Goal: Transaction & Acquisition: Register for event/course

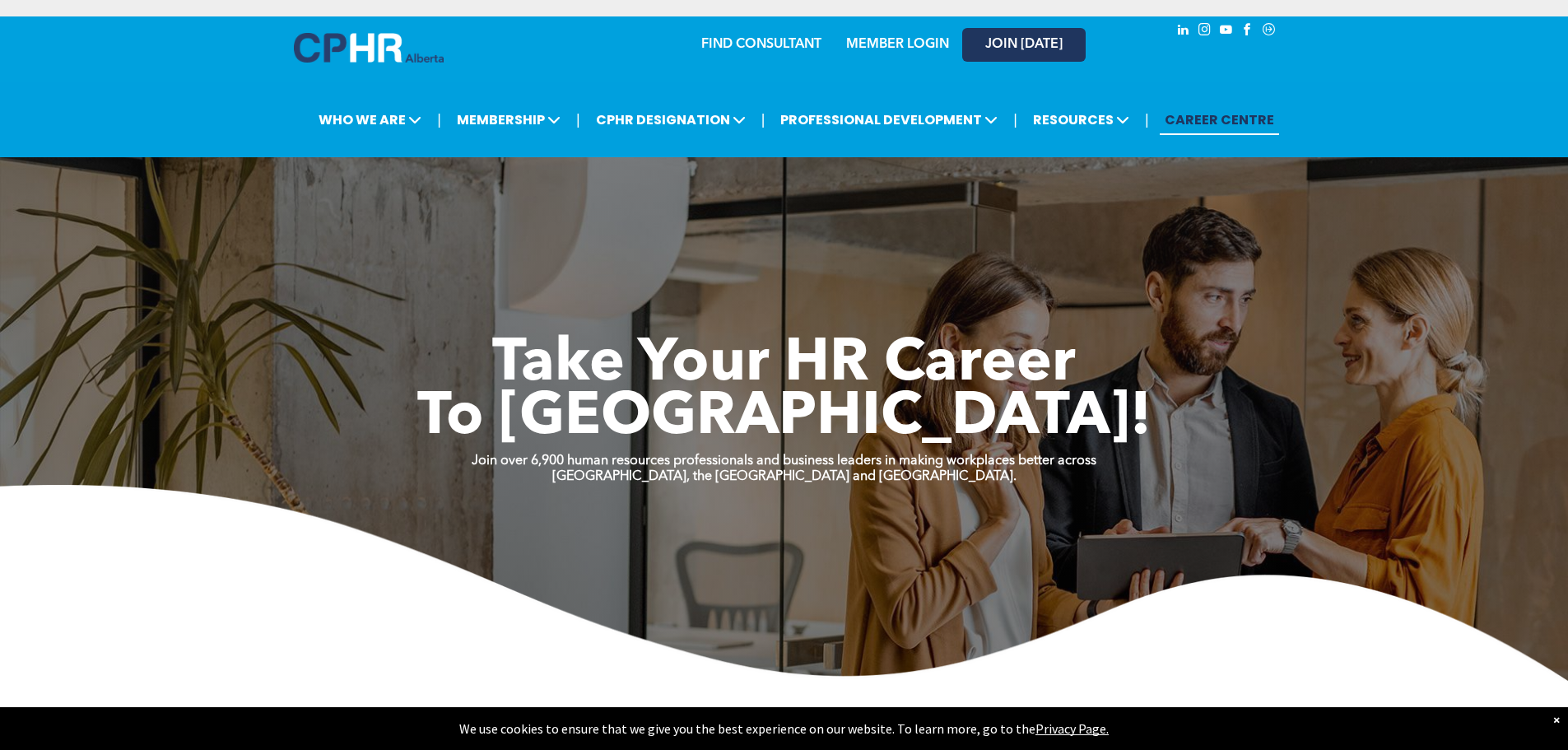
click at [1033, 43] on span "JOIN [DATE]" at bounding box center [1024, 45] width 78 height 16
click at [1027, 39] on span "JOIN [DATE]" at bounding box center [1024, 45] width 78 height 16
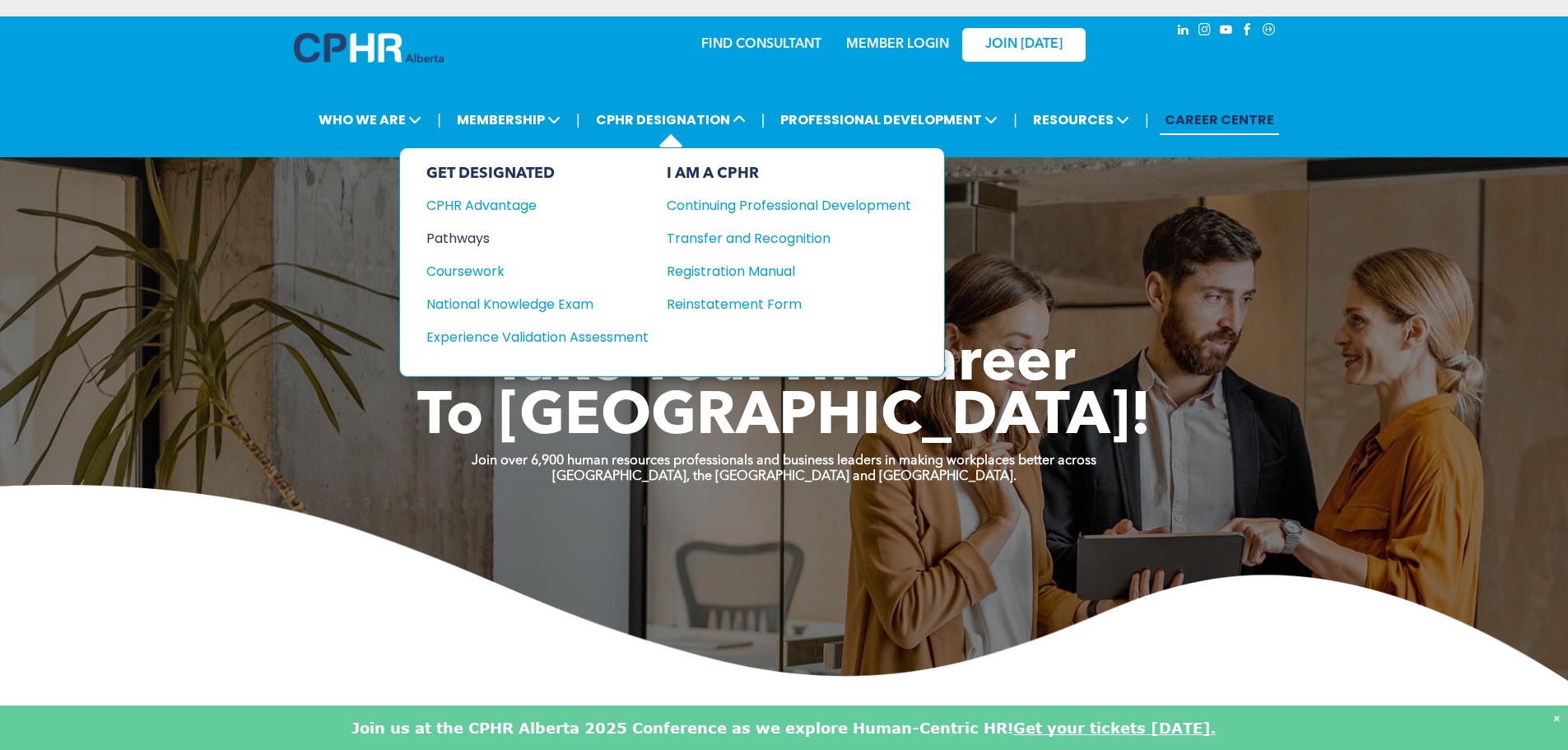
click at [466, 236] on div "Pathways" at bounding box center [525, 238] width 200 height 21
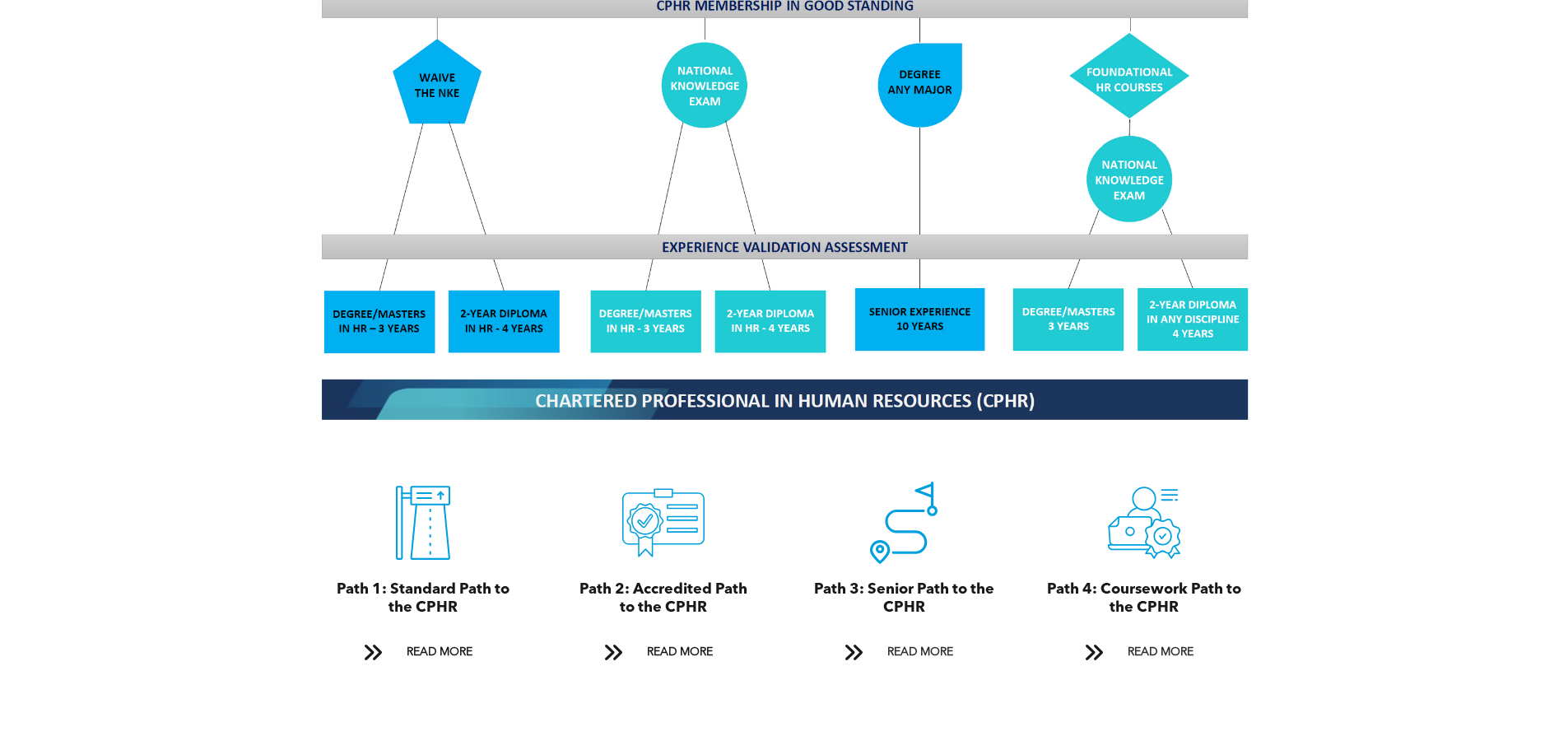
scroll to position [1565, 0]
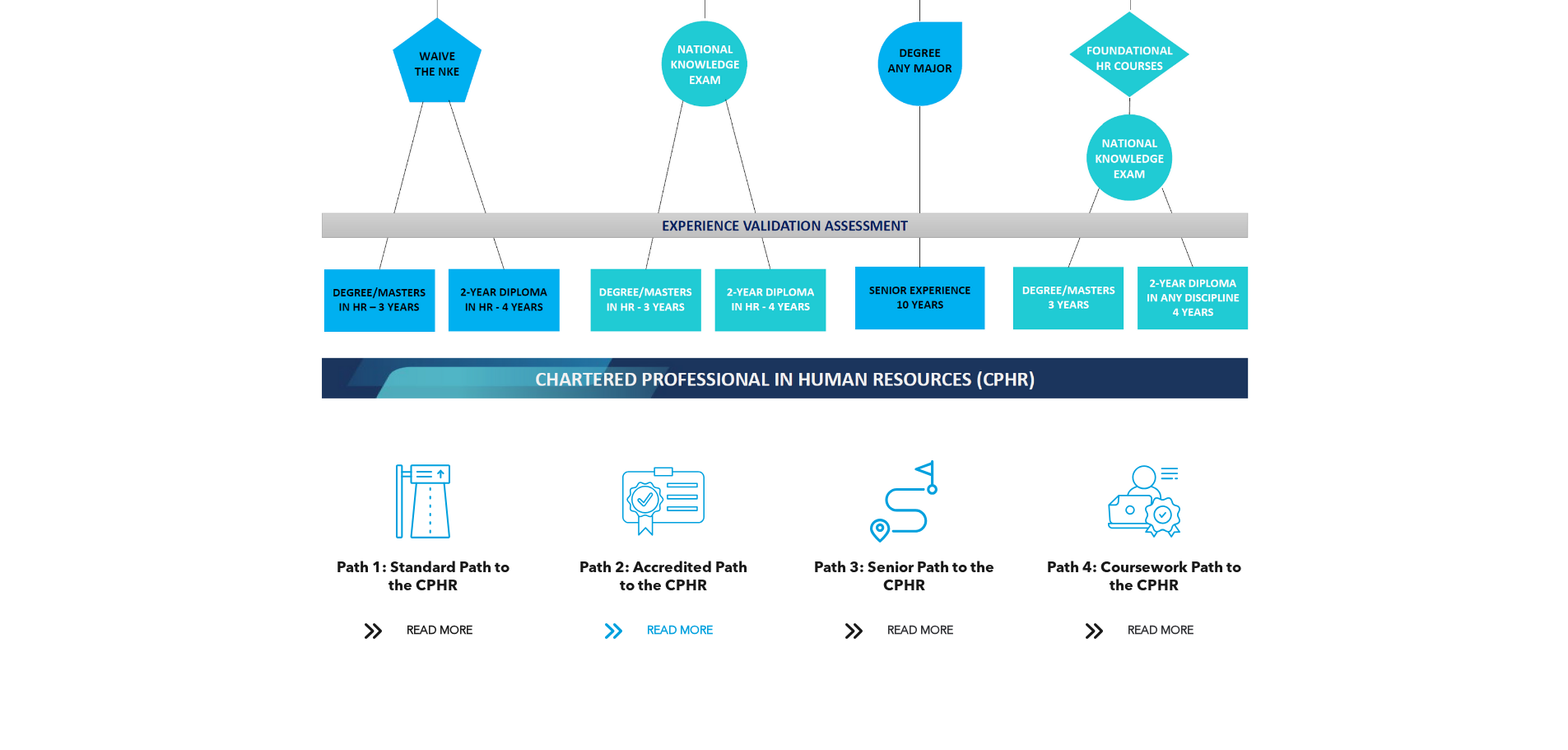
click at [621, 620] on span at bounding box center [613, 631] width 22 height 23
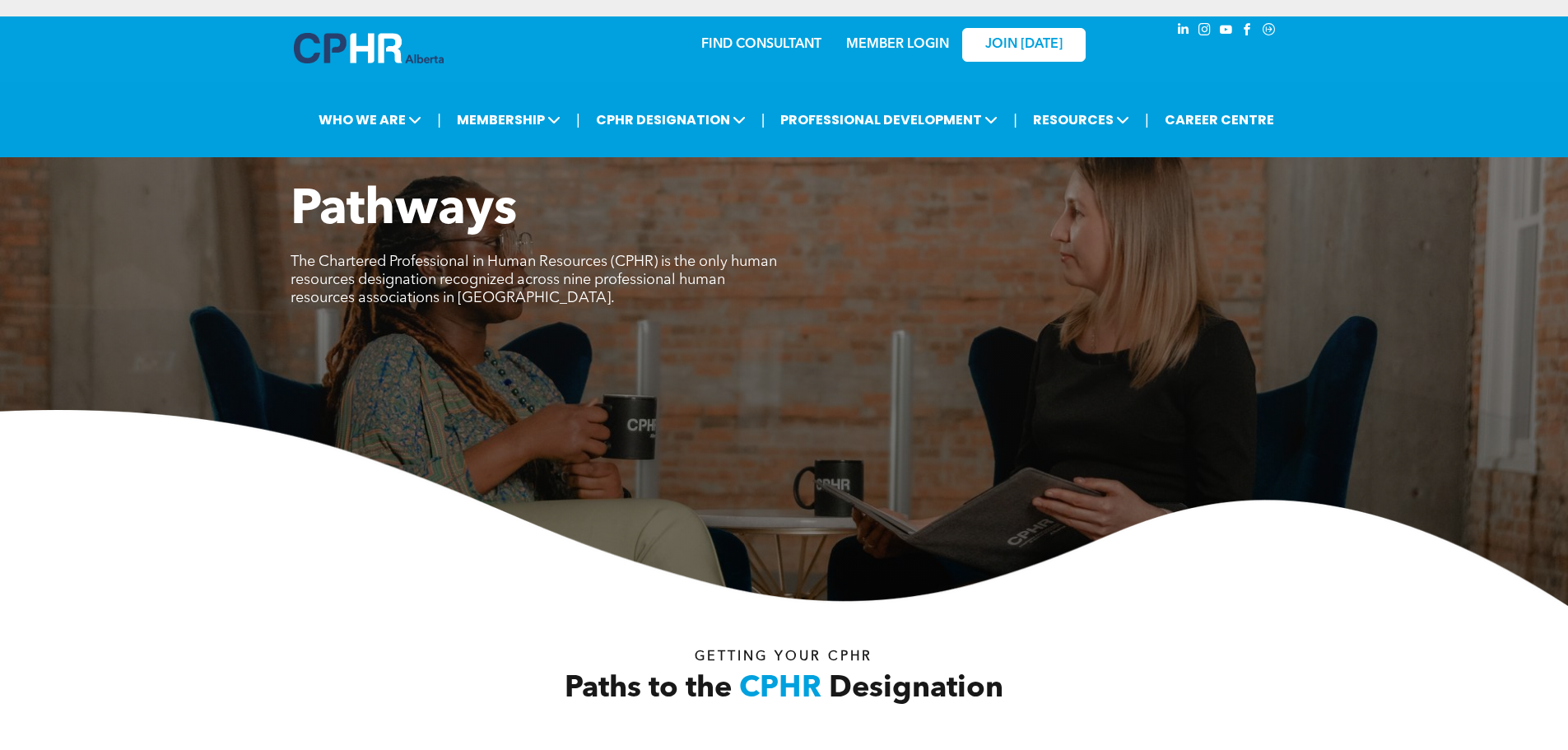
click at [332, 44] on img at bounding box center [369, 47] width 150 height 31
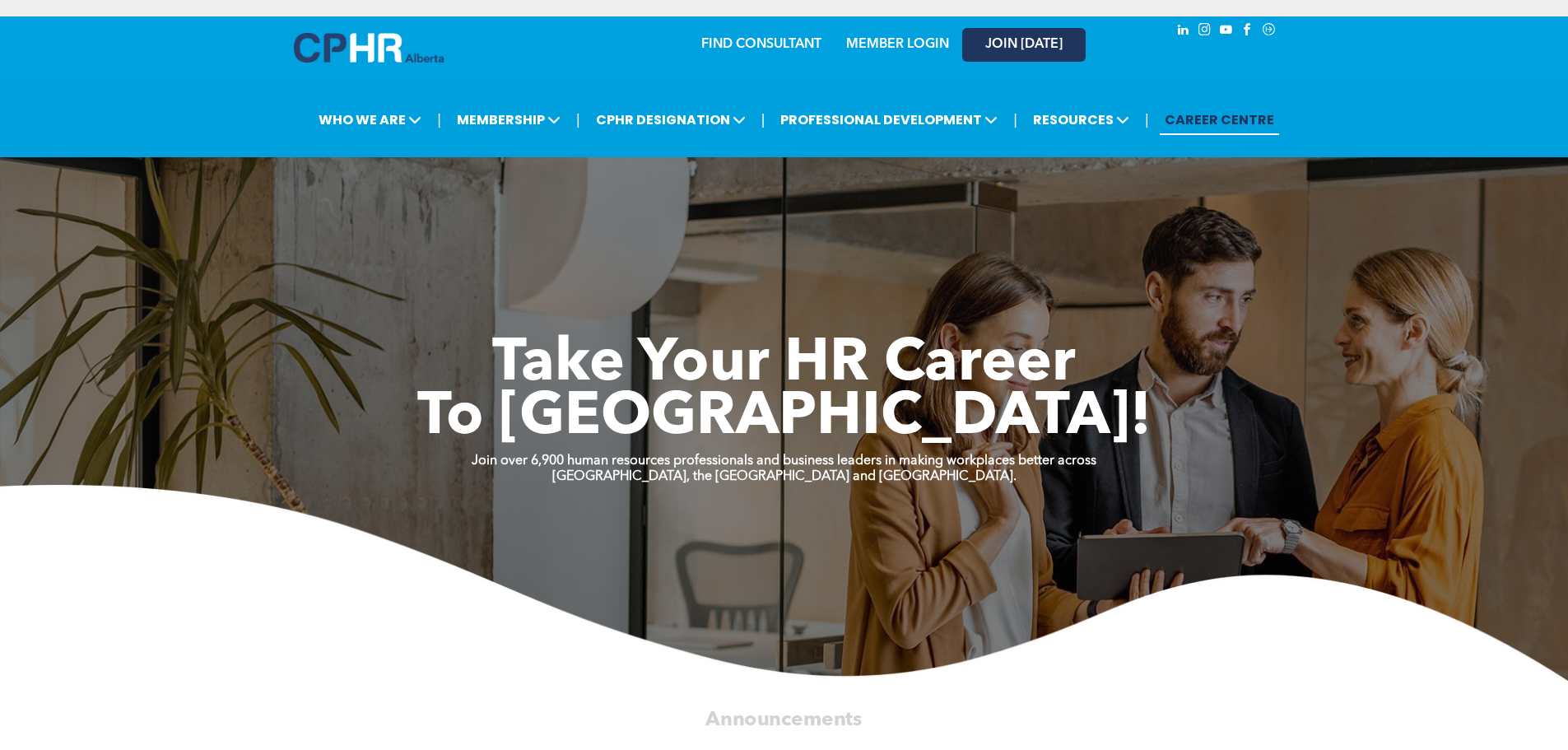
click at [1005, 52] on span "JOIN [DATE]" at bounding box center [1024, 45] width 78 height 16
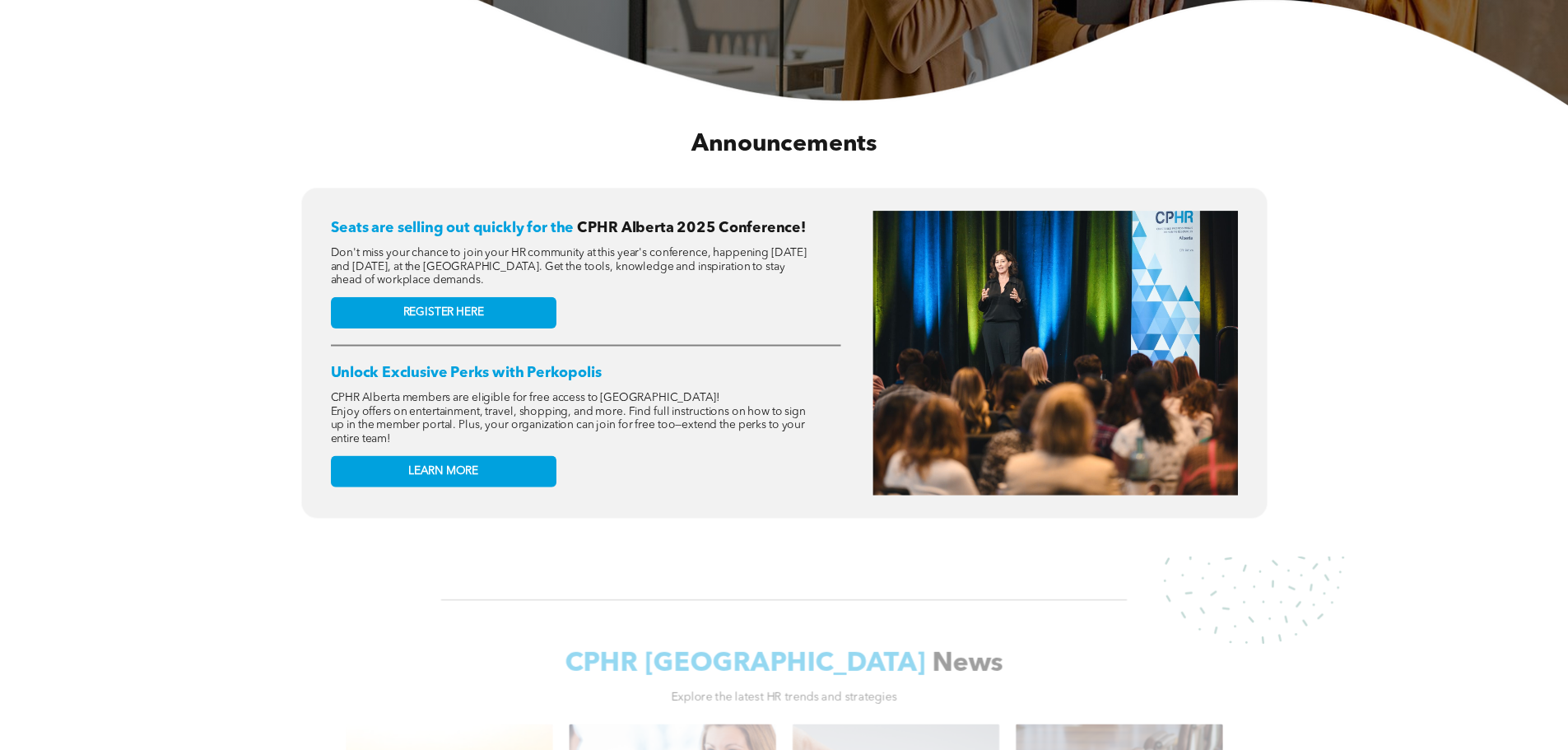
scroll to position [577, 0]
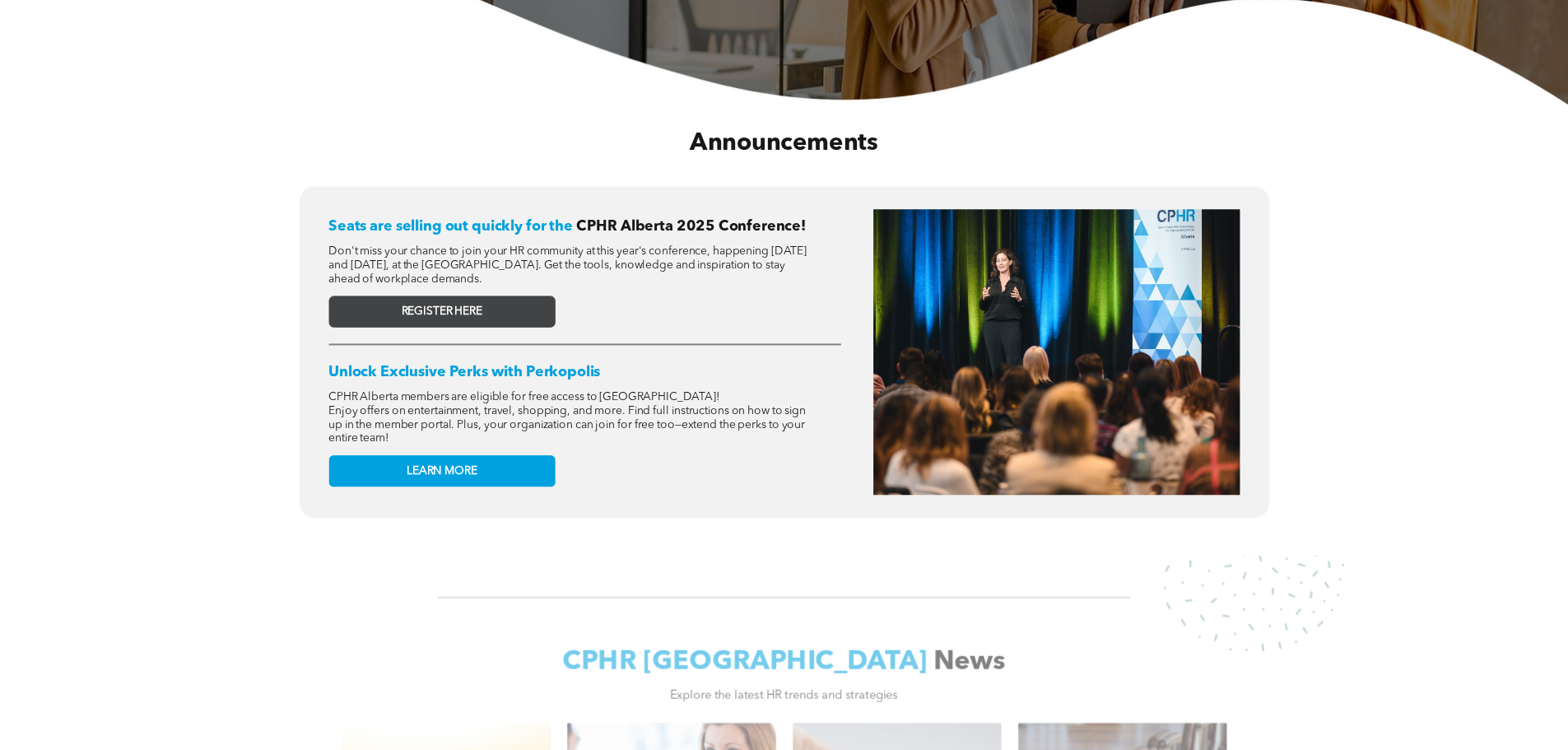
click at [487, 310] on link "REGISTER HERE" at bounding box center [442, 311] width 226 height 31
